Goal: Information Seeking & Learning: Learn about a topic

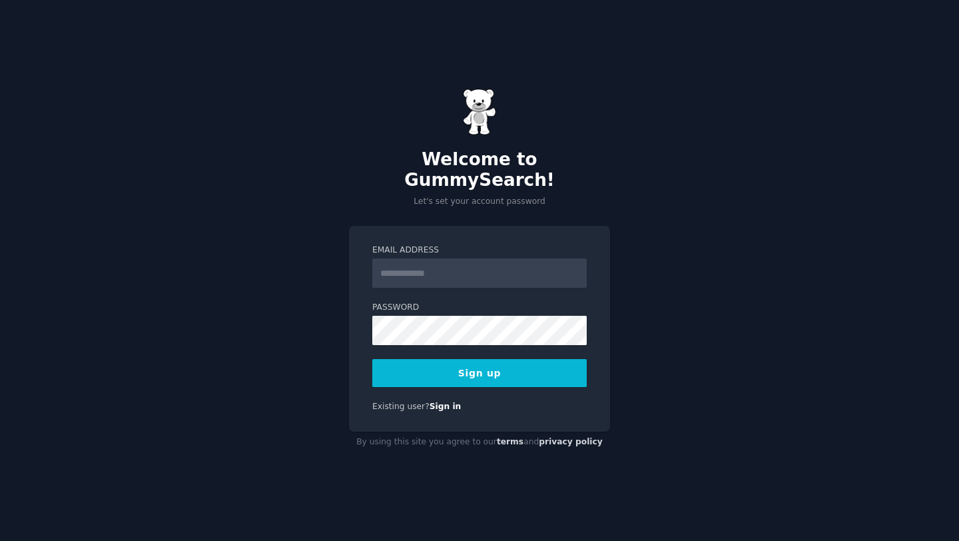
click at [425, 262] on input "Email Address" at bounding box center [479, 272] width 214 height 29
type input "**********"
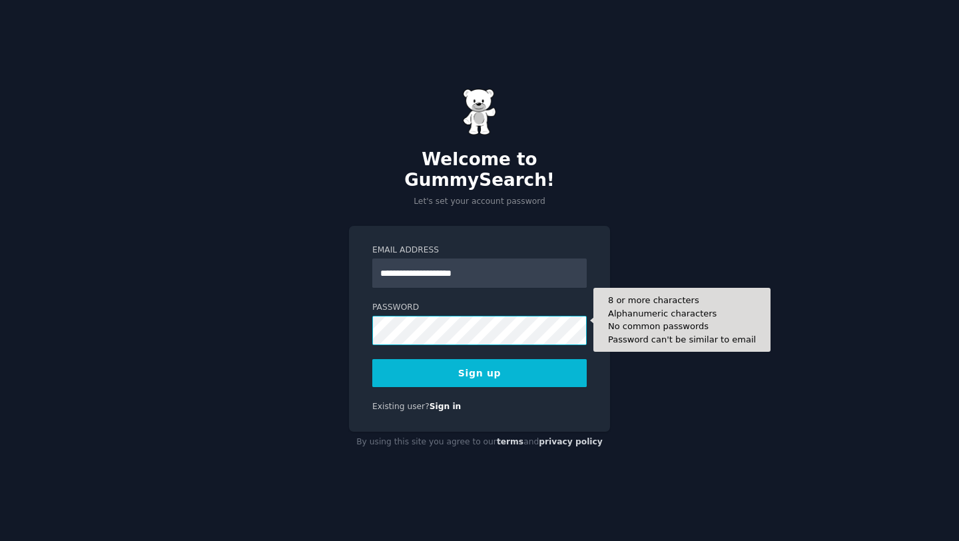
click at [372, 359] on button "Sign up" at bounding box center [479, 373] width 214 height 28
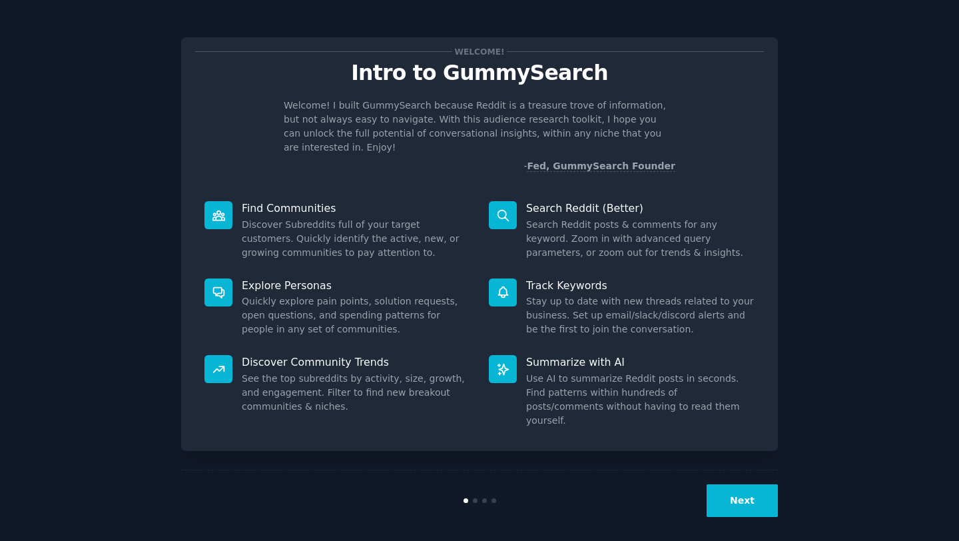
click at [758, 488] on button "Next" at bounding box center [742, 500] width 71 height 33
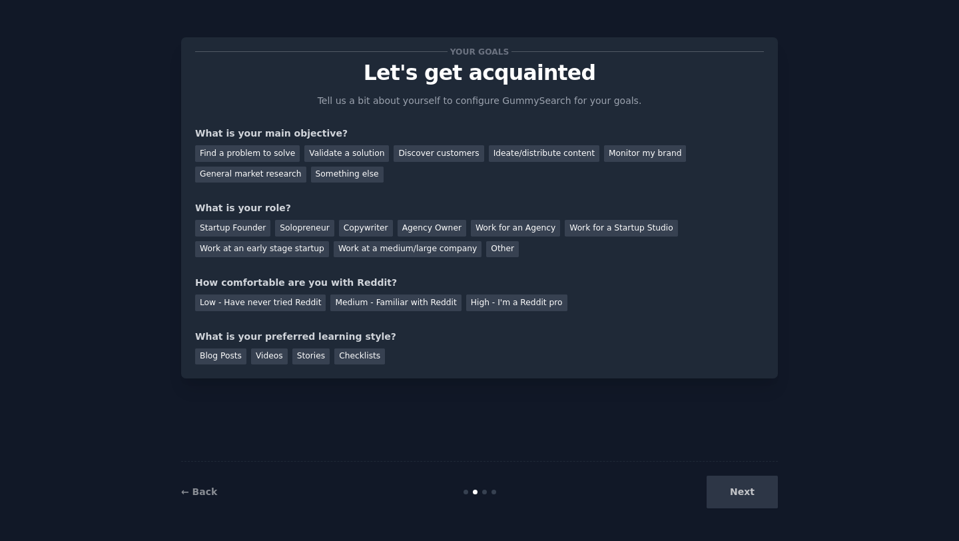
click at [740, 485] on div "Next" at bounding box center [678, 491] width 199 height 33
click at [740, 503] on div "Next" at bounding box center [678, 491] width 199 height 33
click at [369, 300] on div "Medium - Familiar with Reddit" at bounding box center [395, 302] width 131 height 17
click at [735, 489] on div "Next" at bounding box center [678, 491] width 199 height 33
click at [305, 358] on div "Stories" at bounding box center [310, 356] width 37 height 17
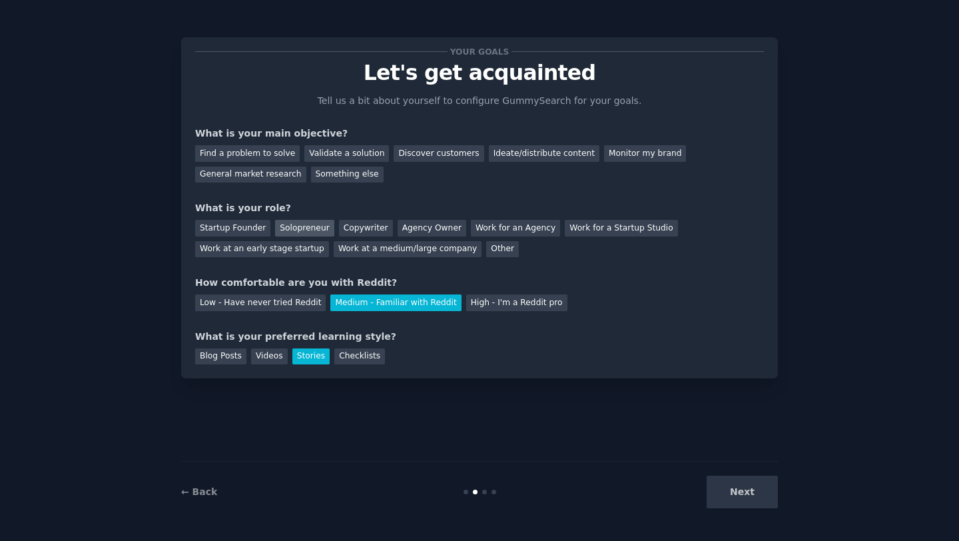
click at [290, 223] on div "Solopreneur" at bounding box center [304, 228] width 59 height 17
click at [329, 175] on div "Something else" at bounding box center [347, 174] width 73 height 17
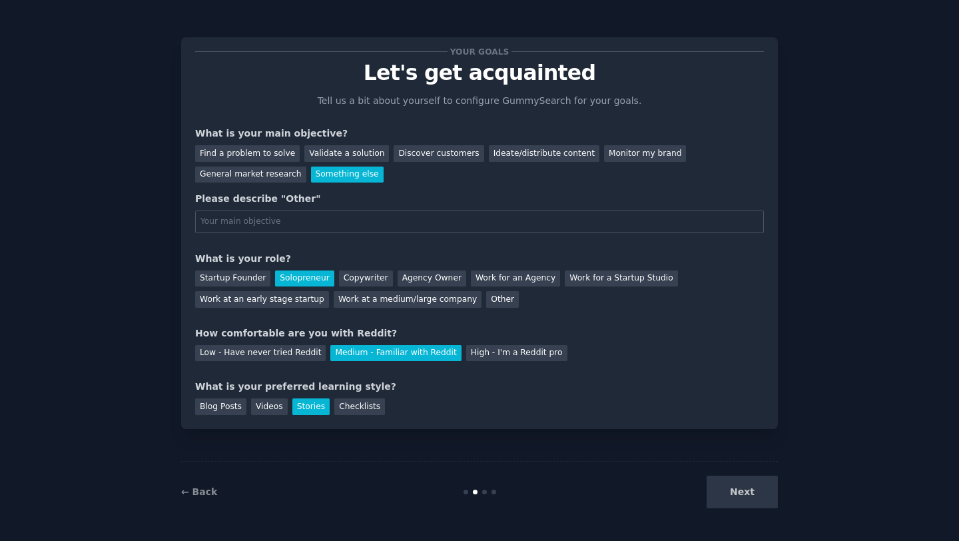
click at [755, 509] on div "← Back Next" at bounding box center [479, 491] width 597 height 61
click at [323, 150] on div "Validate a solution" at bounding box center [346, 153] width 85 height 17
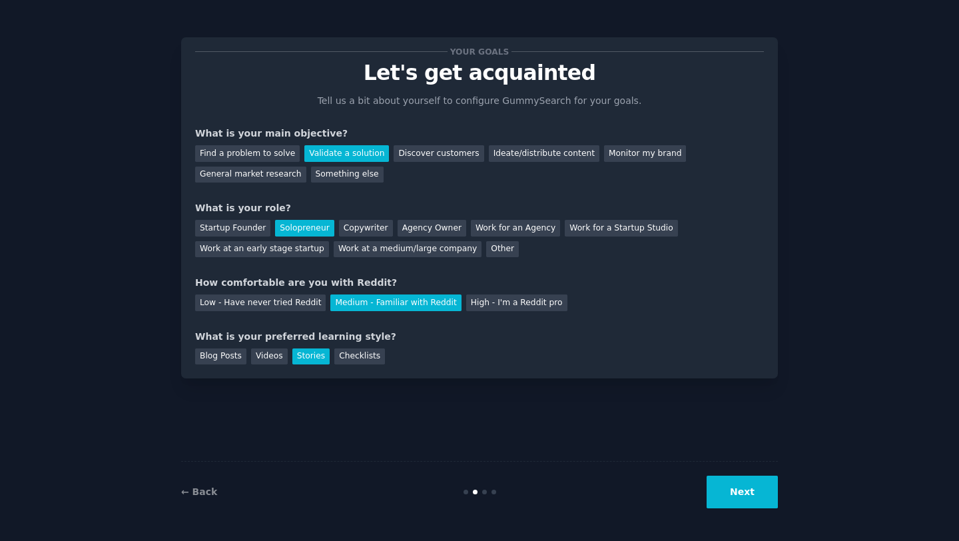
click at [728, 499] on button "Next" at bounding box center [742, 491] width 71 height 33
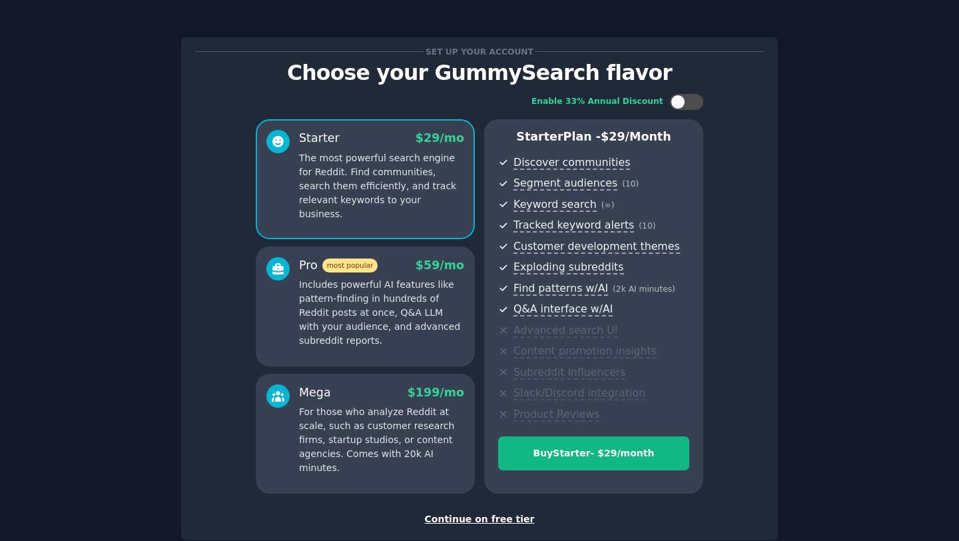
click at [487, 519] on div "Continue on free tier" at bounding box center [479, 519] width 569 height 14
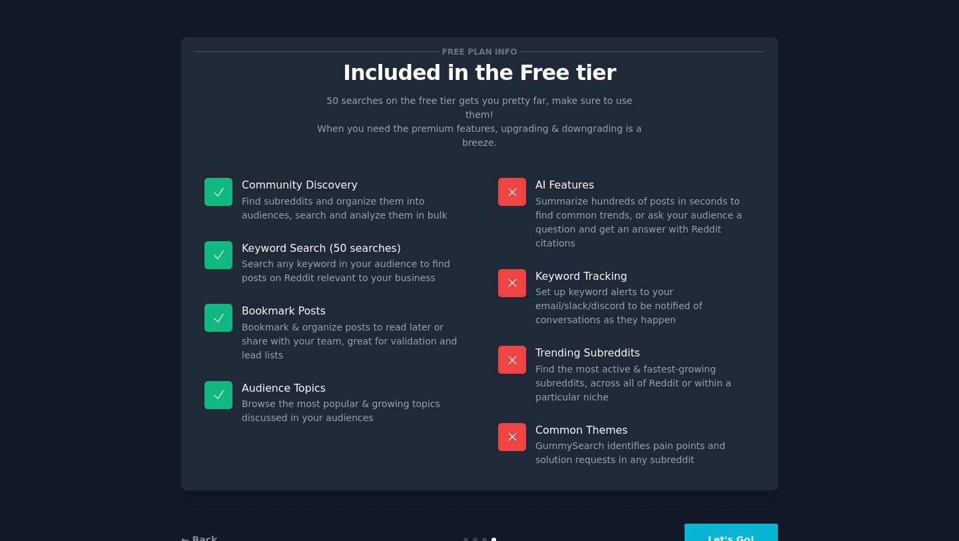
click at [735, 523] on button "Let's Go!" at bounding box center [731, 539] width 93 height 33
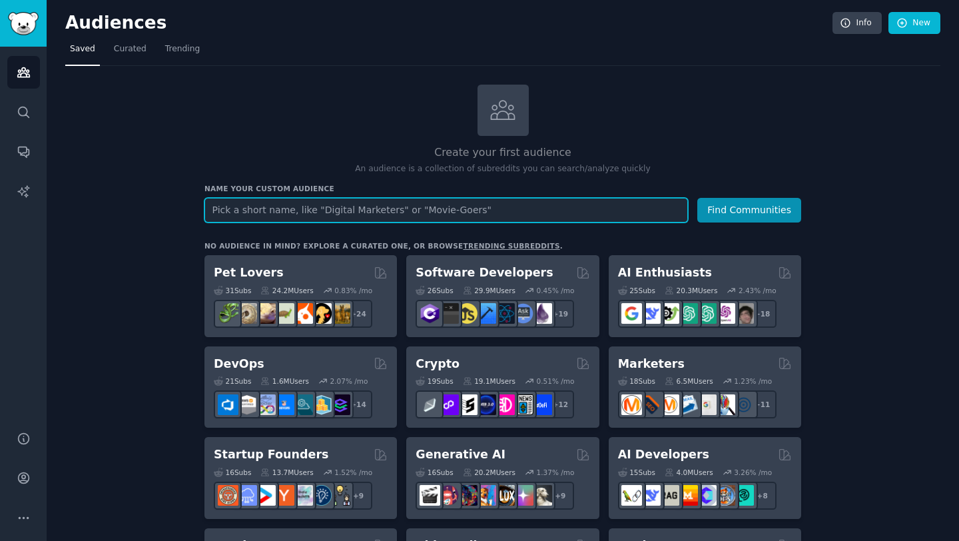
click at [318, 216] on input "text" at bounding box center [445, 210] width 483 height 25
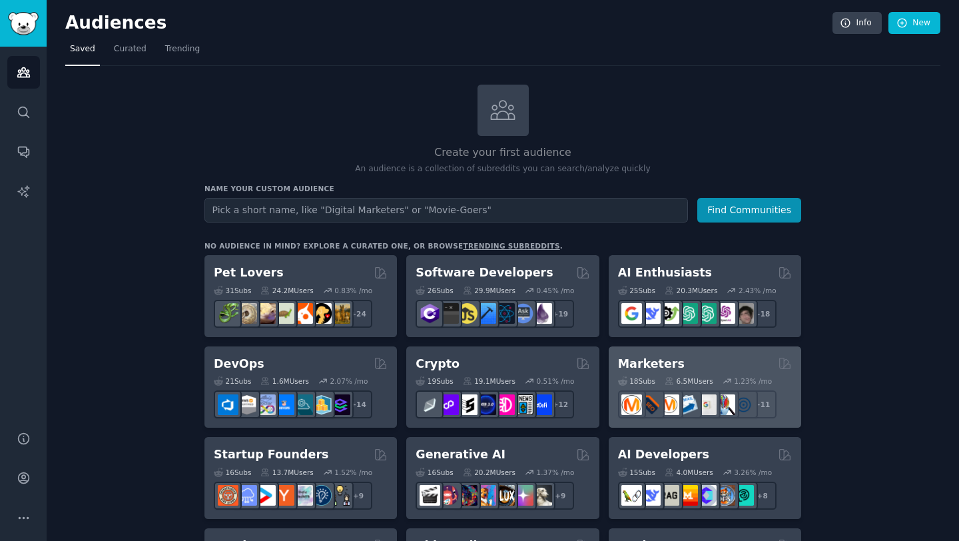
click at [656, 370] on h2 "Marketers" at bounding box center [651, 364] width 67 height 17
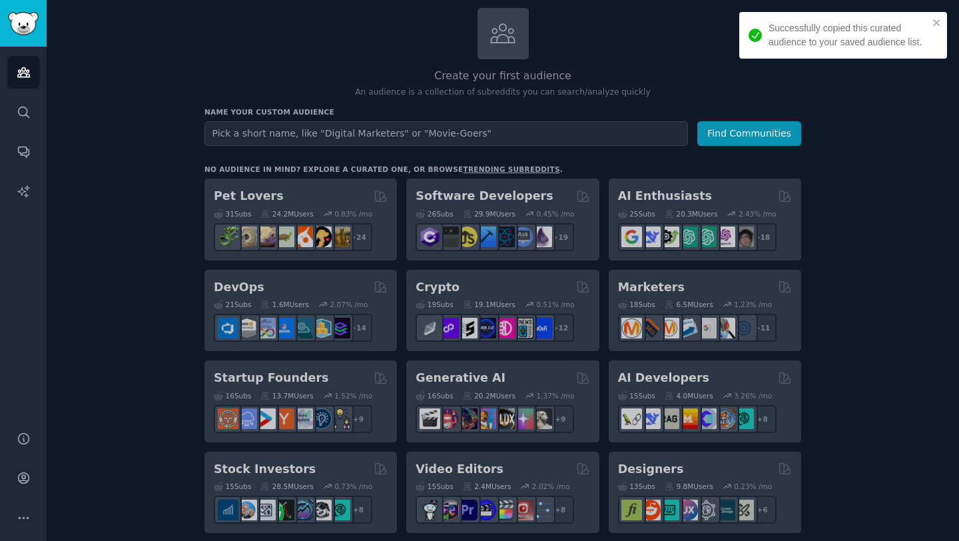
scroll to position [78, 0]
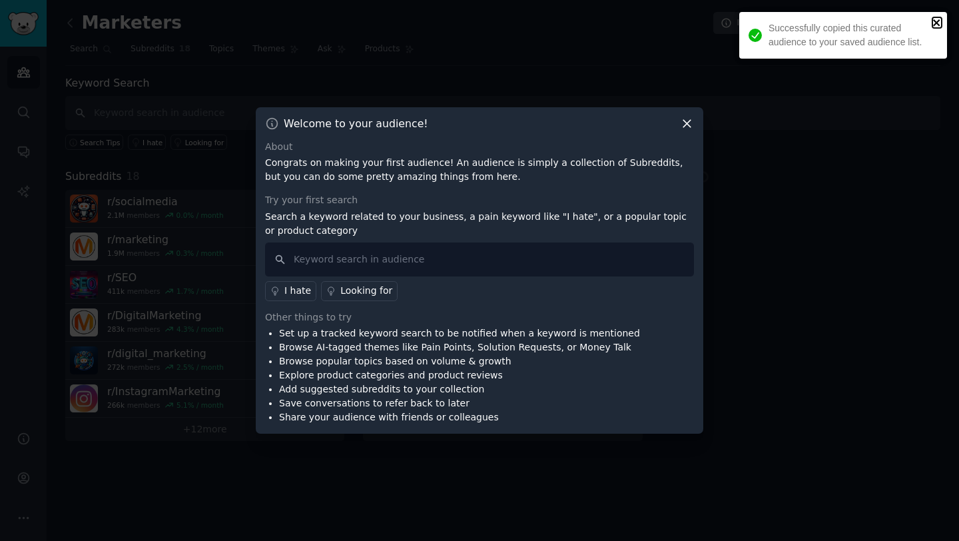
click at [936, 21] on icon "close" at bounding box center [936, 22] width 9 height 11
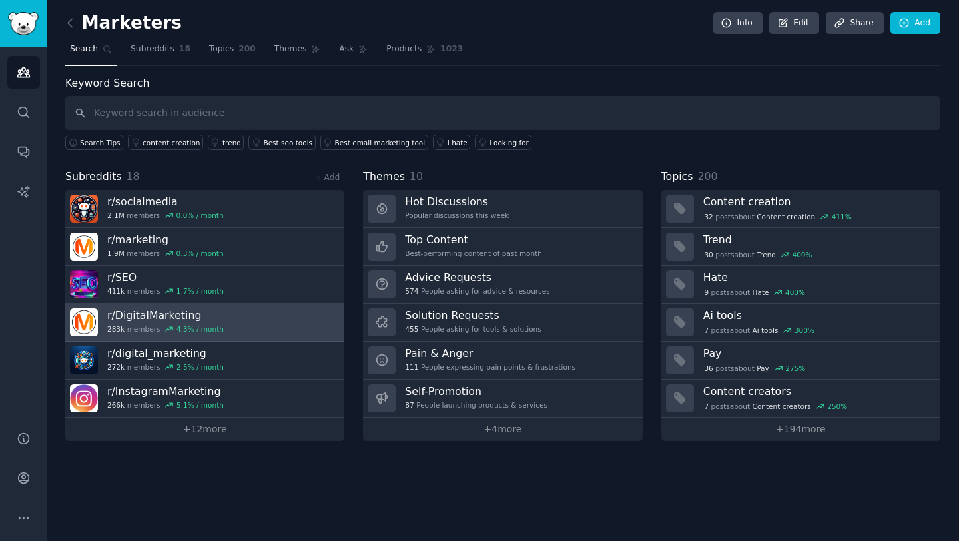
click at [135, 325] on div "283k members 4.3 % / month" at bounding box center [165, 328] width 117 height 9
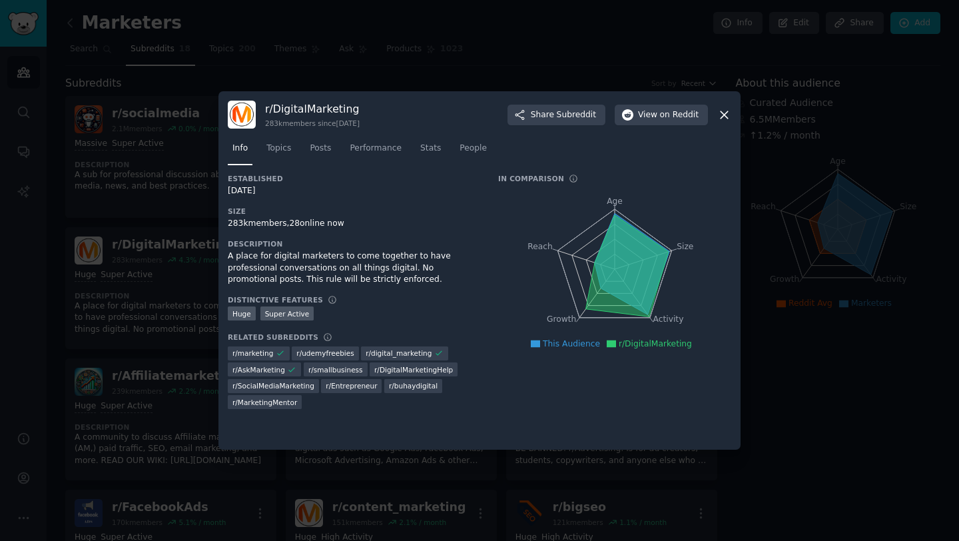
click at [447, 150] on nav "Info Topics Posts Performance Stats People" at bounding box center [479, 151] width 503 height 27
click at [441, 145] on link "Stats" at bounding box center [431, 151] width 30 height 27
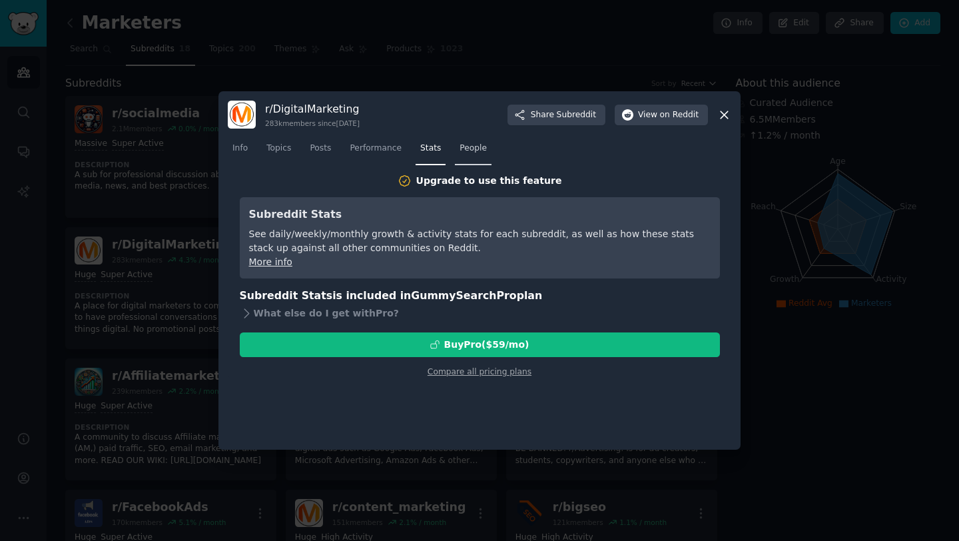
click at [464, 154] on link "People" at bounding box center [473, 151] width 37 height 27
click at [268, 158] on link "Topics" at bounding box center [279, 151] width 34 height 27
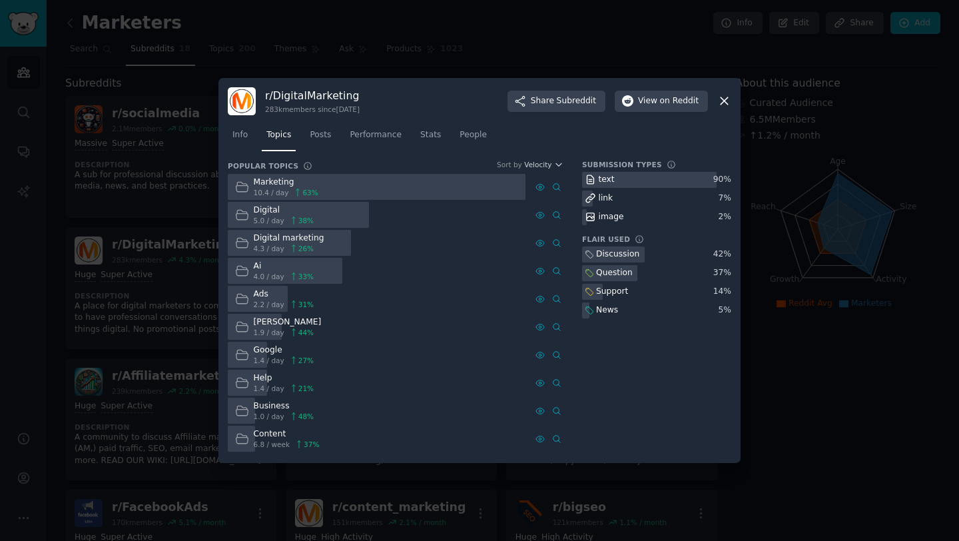
click at [293, 192] on icon at bounding box center [297, 192] width 9 height 9
click at [277, 184] on div "Marketing" at bounding box center [286, 182] width 65 height 12
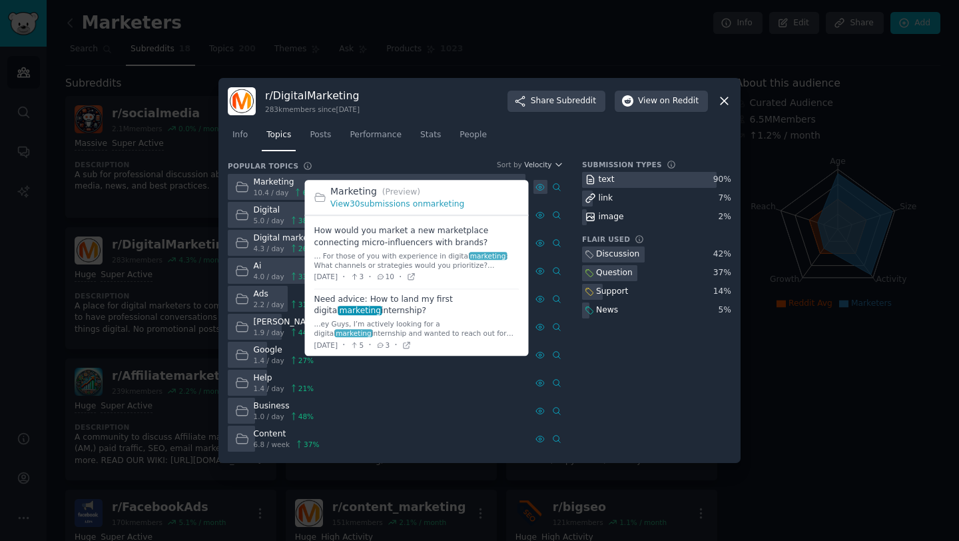
click at [536, 186] on icon at bounding box center [540, 187] width 8 height 6
